Goal: Navigation & Orientation: Find specific page/section

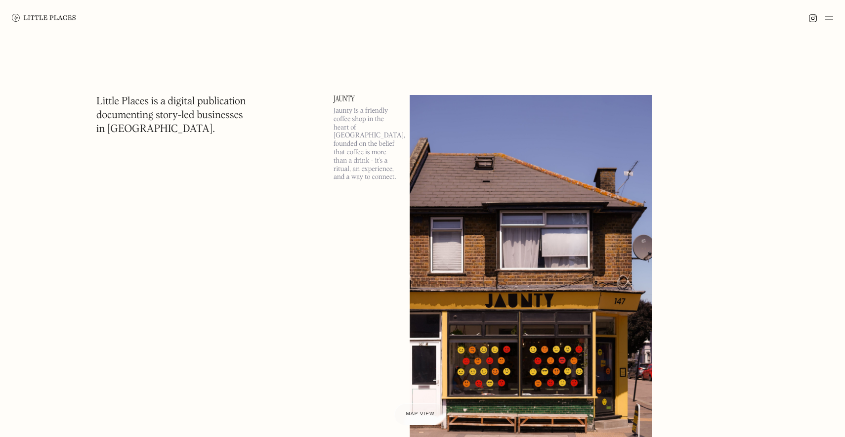
click at [829, 19] on img at bounding box center [829, 18] width 8 height 12
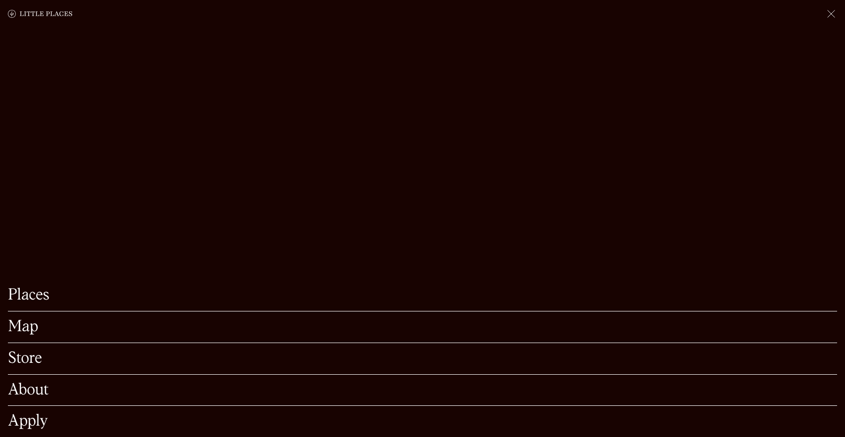
scroll to position [306, 0]
click at [831, 17] on img at bounding box center [831, 14] width 12 height 12
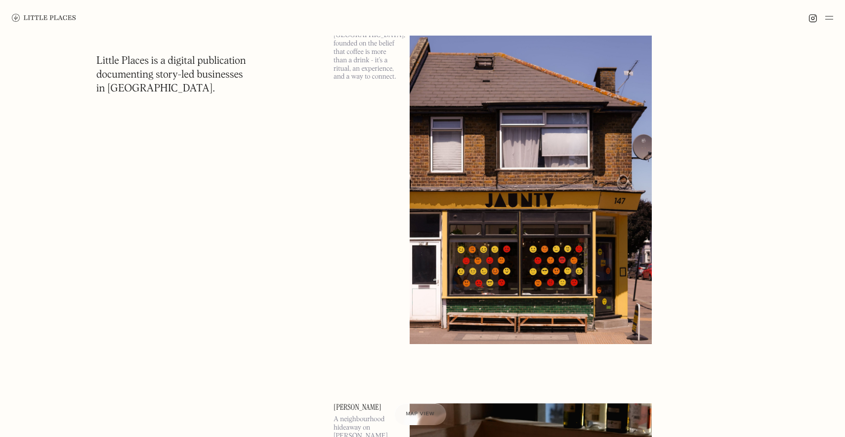
scroll to position [0, 0]
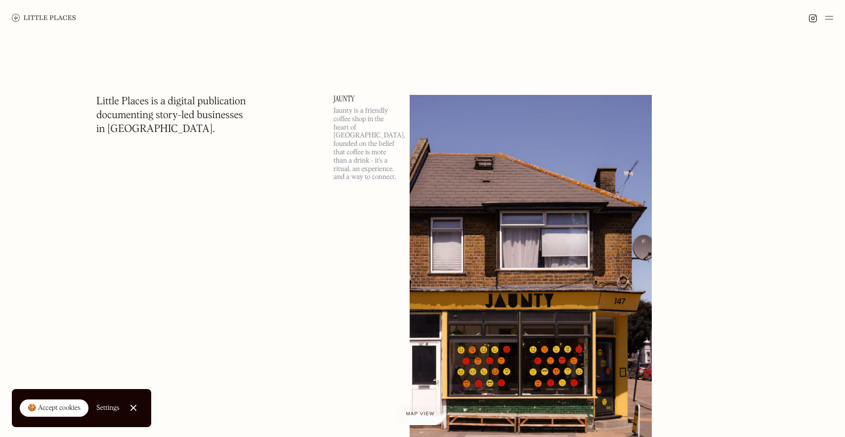
click at [829, 20] on img at bounding box center [829, 18] width 8 height 12
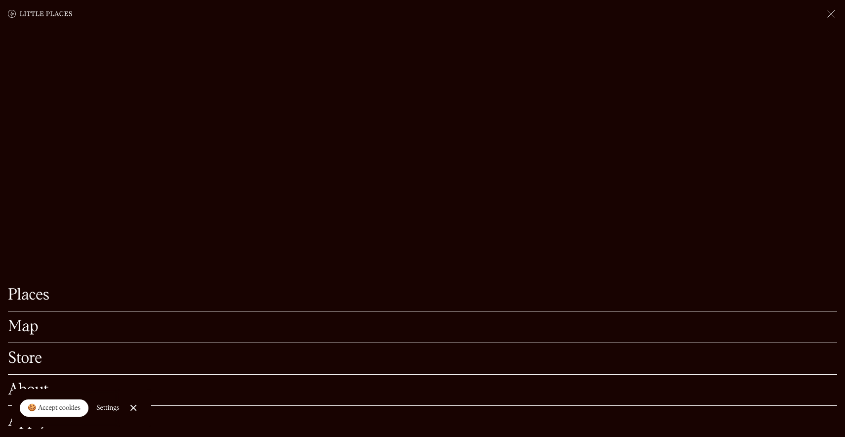
click at [18, 292] on link "Places" at bounding box center [422, 295] width 829 height 15
